Goal: Task Accomplishment & Management: Manage account settings

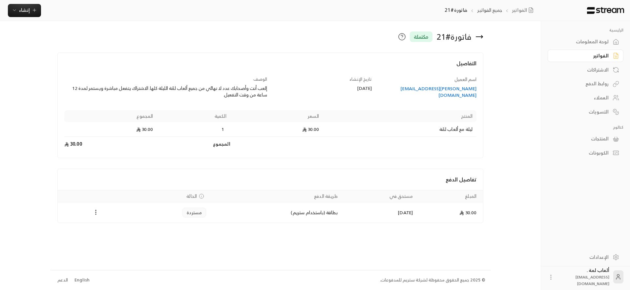
click at [609, 55] on link "الفواتير" at bounding box center [586, 56] width 76 height 13
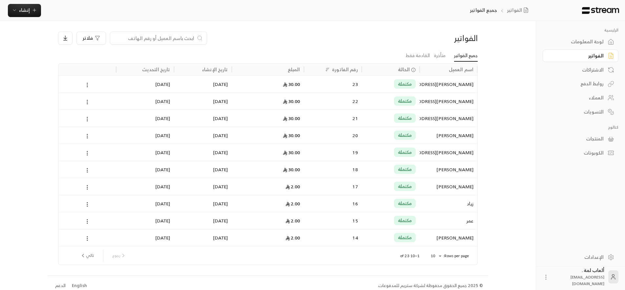
click at [317, 116] on div "21" at bounding box center [333, 118] width 50 height 17
click at [332, 99] on div "22" at bounding box center [333, 101] width 50 height 17
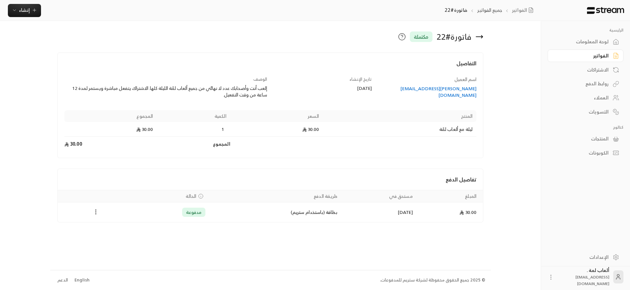
click at [95, 209] on icon "Payments" at bounding box center [96, 212] width 7 height 7
click at [119, 241] on li "استرداد" at bounding box center [111, 241] width 33 height 12
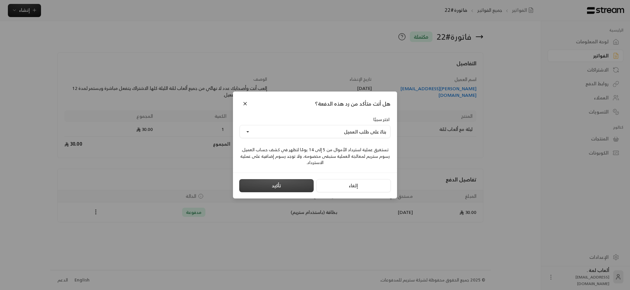
click at [275, 183] on button "تأكيد" at bounding box center [276, 185] width 74 height 13
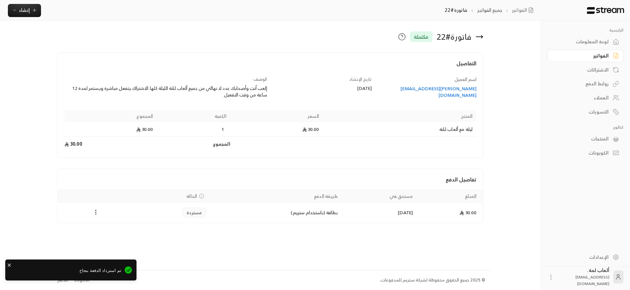
click at [483, 37] on icon at bounding box center [479, 37] width 8 height 8
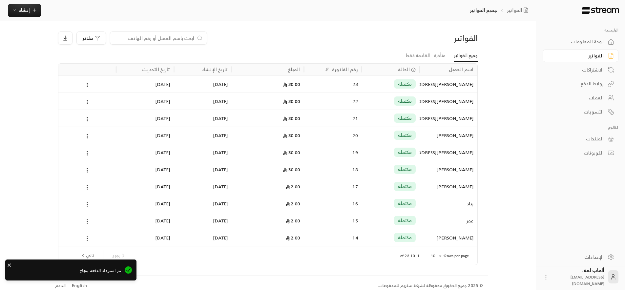
click at [369, 81] on div "مكتملة" at bounding box center [391, 84] width 50 height 17
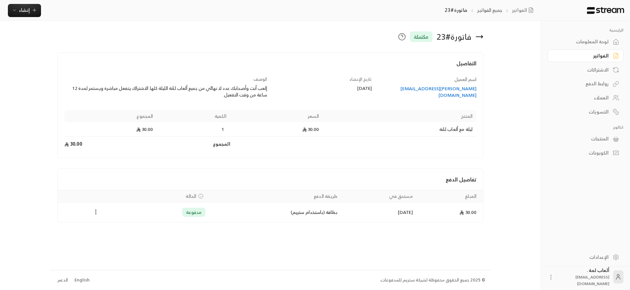
click at [92, 211] on button "Payments" at bounding box center [96, 212] width 8 height 8
click at [114, 239] on li "استرداد" at bounding box center [111, 241] width 33 height 12
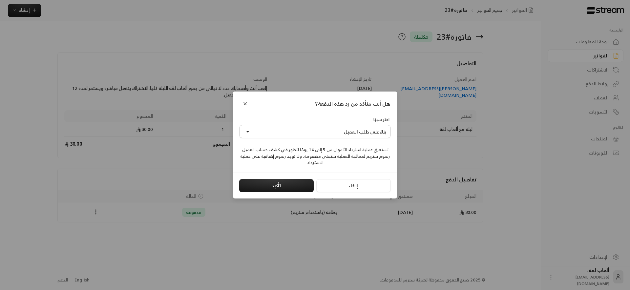
click at [269, 137] on button "بناءً على طلب العميل" at bounding box center [315, 131] width 151 height 13
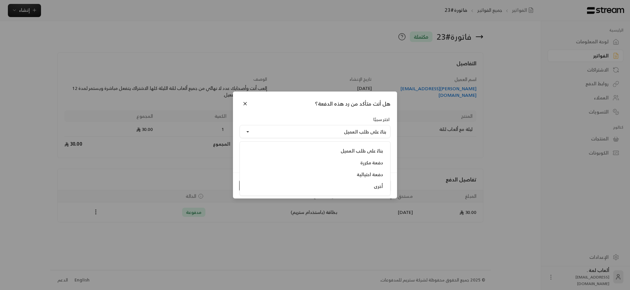
click at [239, 141] on div "اختر سببًا بناءً على طلب العميل بناءً على طلب العميل دفعة مكررة دفعة احتيالية أ…" at bounding box center [315, 141] width 158 height 50
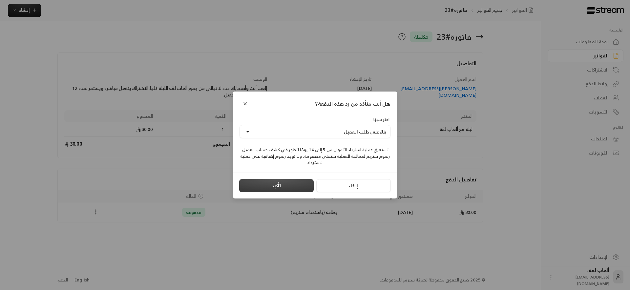
click at [272, 188] on button "تأكيد" at bounding box center [276, 185] width 74 height 13
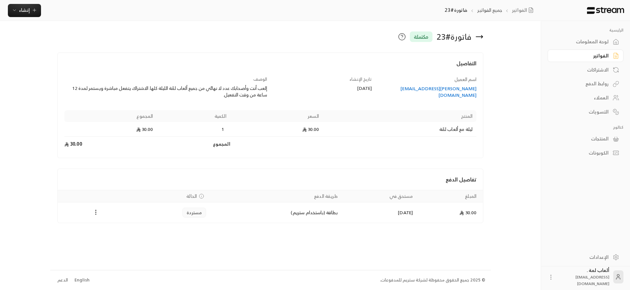
click at [590, 54] on div "الفواتير" at bounding box center [582, 56] width 53 height 7
